Goal: Navigation & Orientation: Find specific page/section

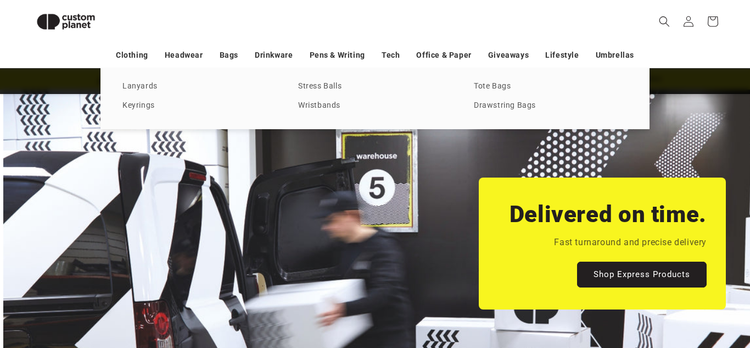
scroll to position [0, 750]
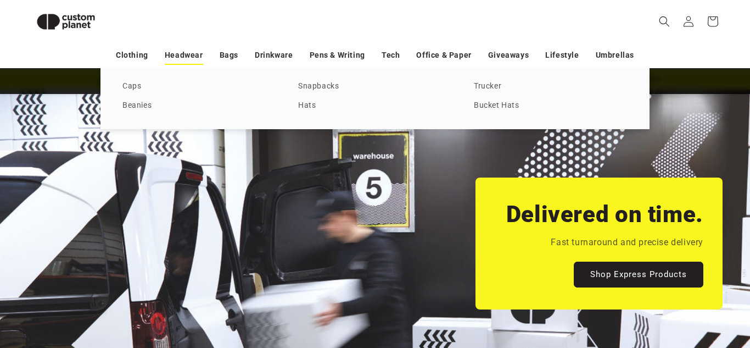
click at [182, 59] on link "Headwear" at bounding box center [184, 55] width 38 height 19
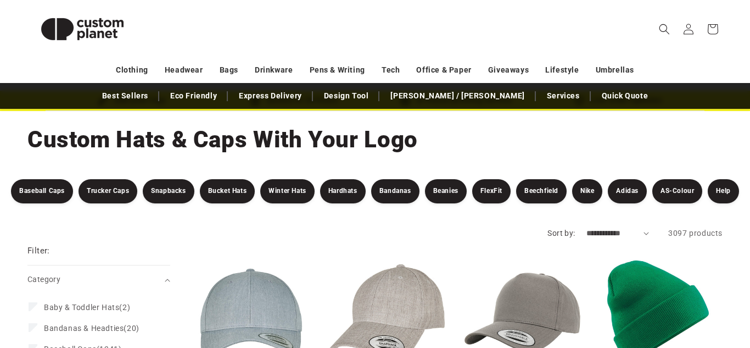
scroll to position [44, 0]
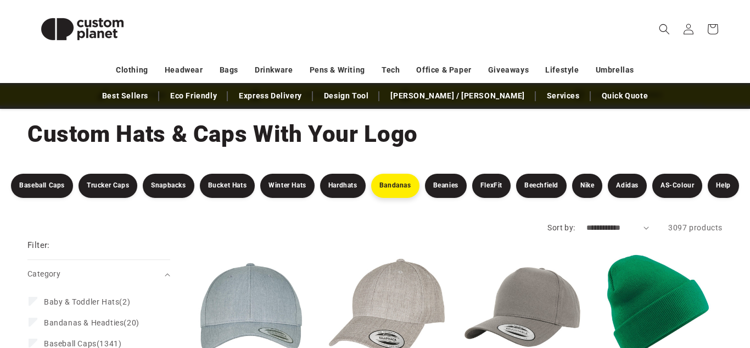
click at [398, 191] on link "Bandanas" at bounding box center [395, 185] width 48 height 24
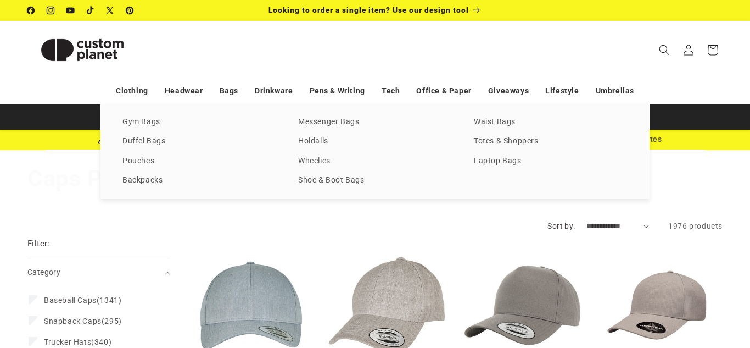
click at [230, 93] on link "Bags" at bounding box center [229, 90] width 19 height 19
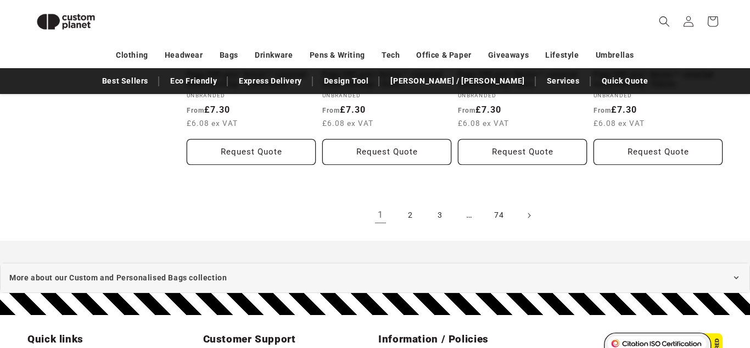
scroll to position [2418, 0]
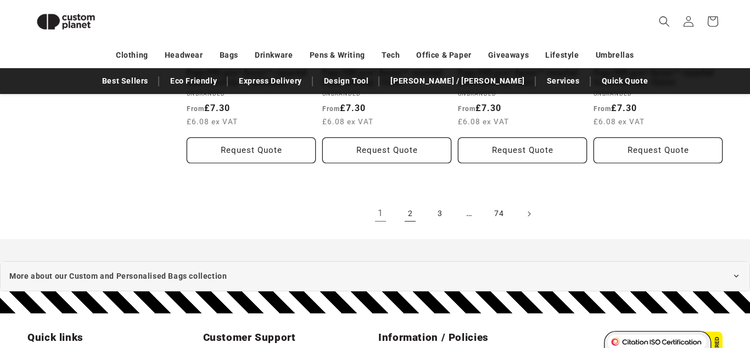
click at [408, 201] on link "2" at bounding box center [410, 213] width 24 height 24
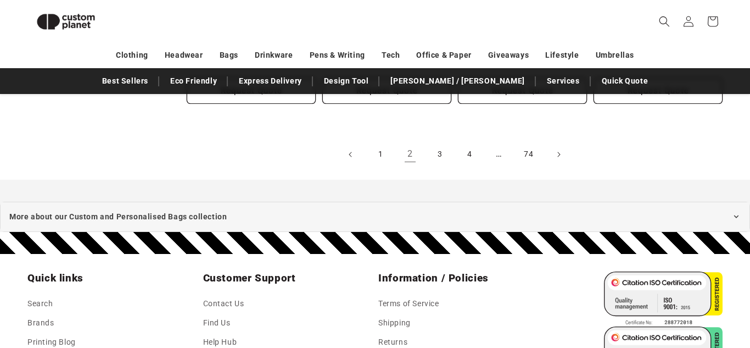
scroll to position [2468, 0]
